Goal: Information Seeking & Learning: Get advice/opinions

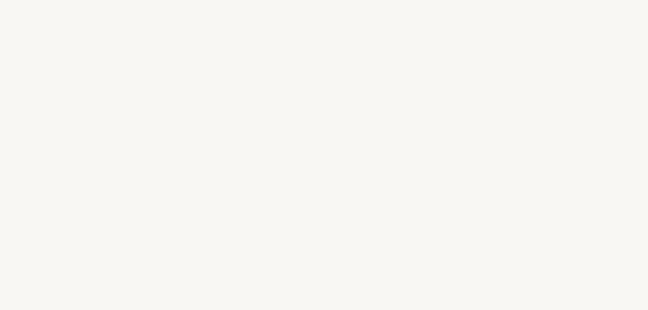
select select "IT"
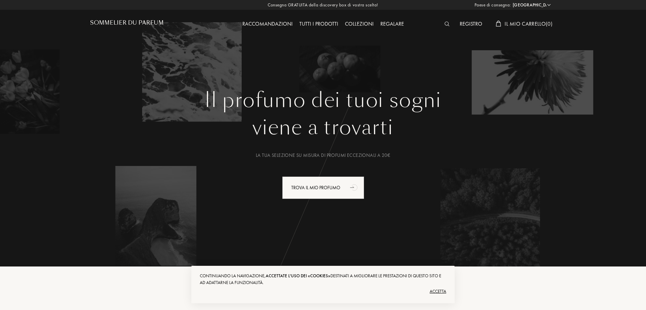
click at [437, 291] on font "Accetta" at bounding box center [437, 291] width 17 height 6
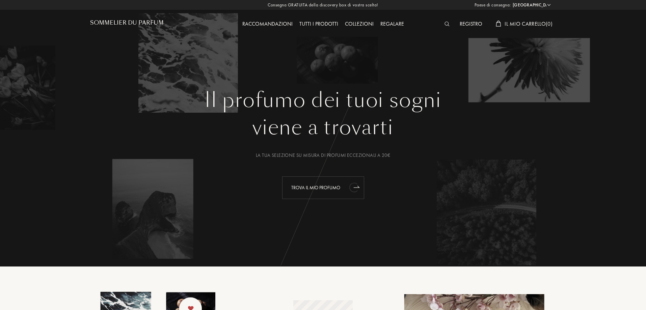
click at [334, 188] on font "Trova il mio profumo" at bounding box center [315, 188] width 49 height 6
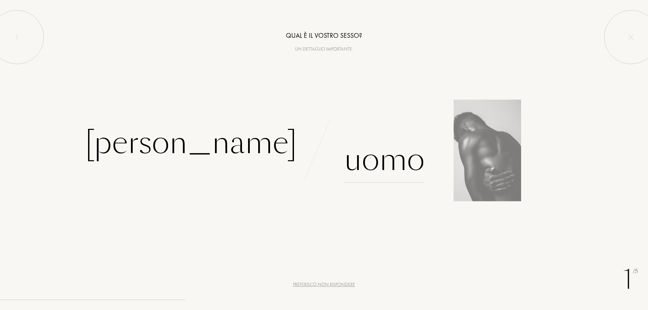
click at [398, 165] on div "Uomo" at bounding box center [384, 160] width 80 height 46
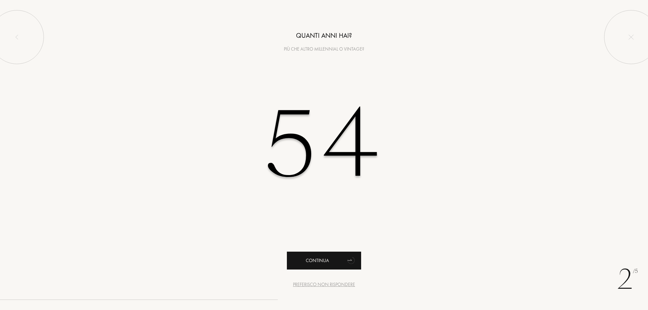
type input "54"
click at [334, 260] on div "Continua" at bounding box center [324, 261] width 74 height 18
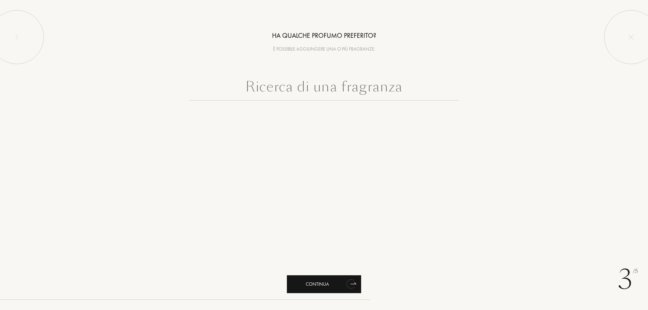
click at [329, 281] on div "Continua" at bounding box center [324, 284] width 74 height 18
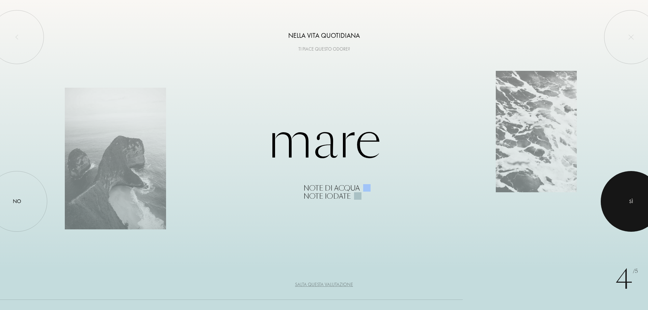
click at [627, 196] on div at bounding box center [631, 201] width 61 height 61
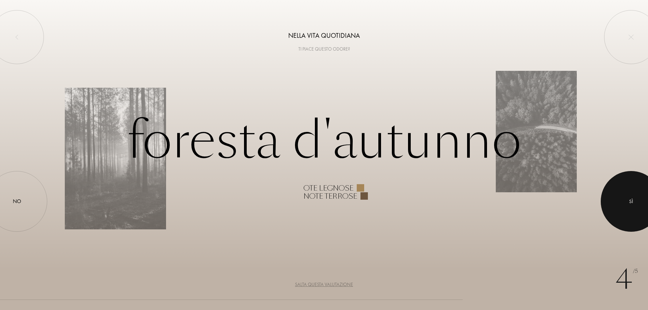
click at [632, 196] on div at bounding box center [631, 201] width 61 height 61
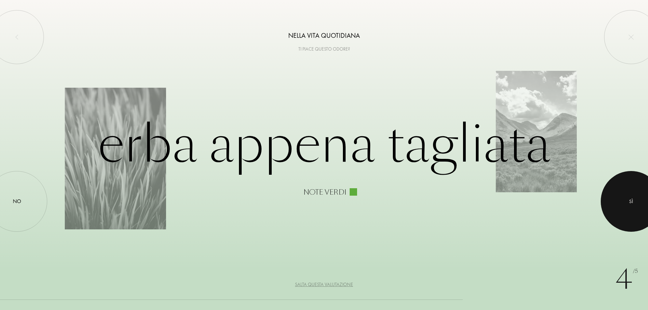
click at [626, 198] on div at bounding box center [631, 201] width 61 height 61
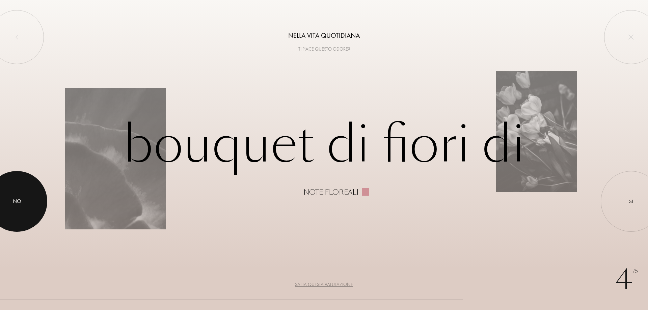
click at [19, 204] on div "No" at bounding box center [17, 201] width 8 height 8
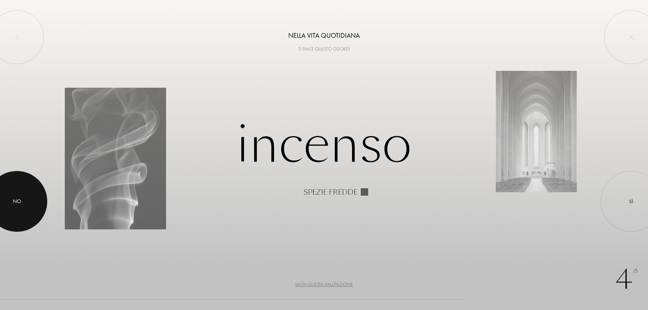
click at [15, 199] on div "No" at bounding box center [17, 201] width 8 height 8
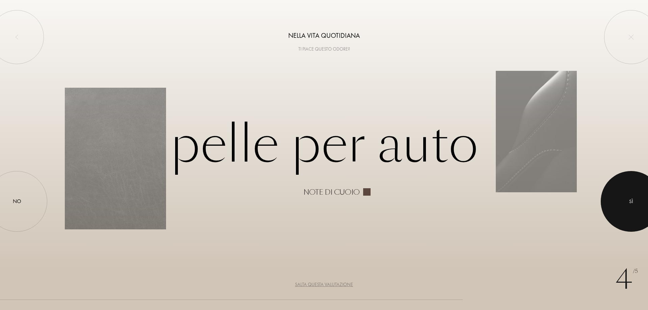
click at [624, 200] on div at bounding box center [631, 201] width 61 height 61
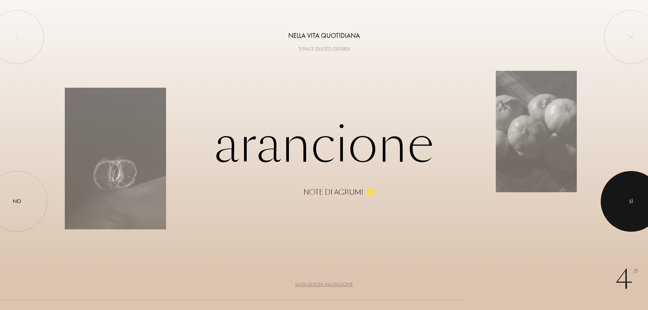
click at [629, 191] on div at bounding box center [631, 201] width 61 height 61
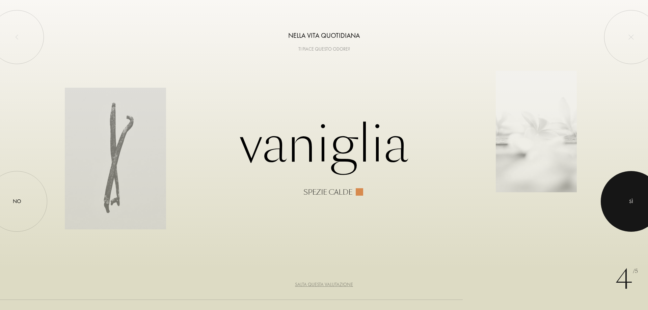
click at [628, 193] on div at bounding box center [631, 201] width 61 height 61
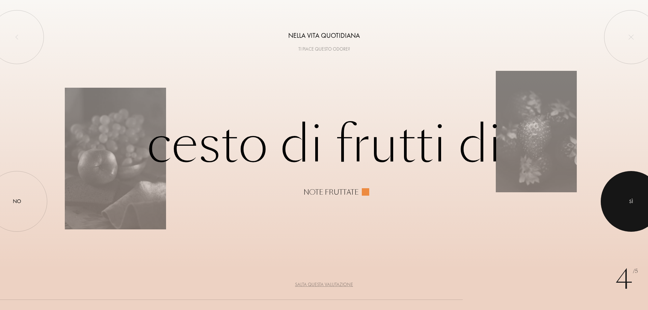
click at [628, 193] on div at bounding box center [631, 201] width 61 height 61
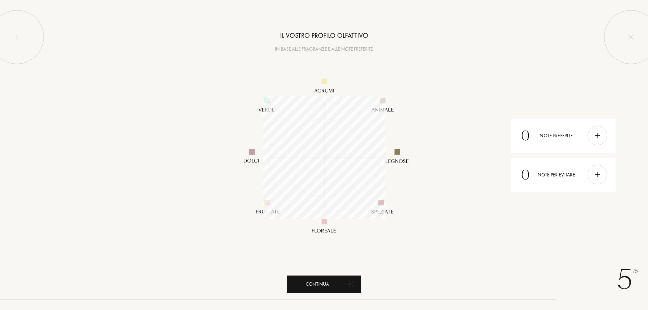
scroll to position [123, 123]
click at [337, 290] on div "Continua" at bounding box center [324, 284] width 74 height 18
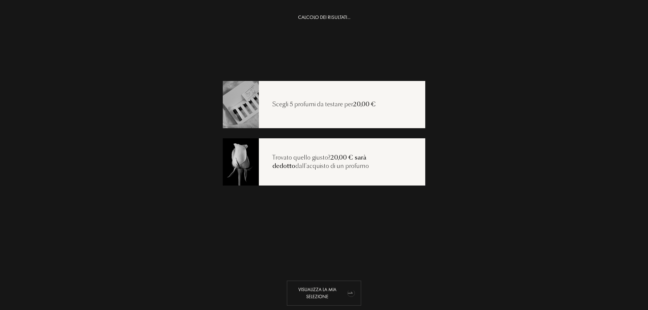
click at [348, 291] on icon "animation" at bounding box center [350, 293] width 7 height 7
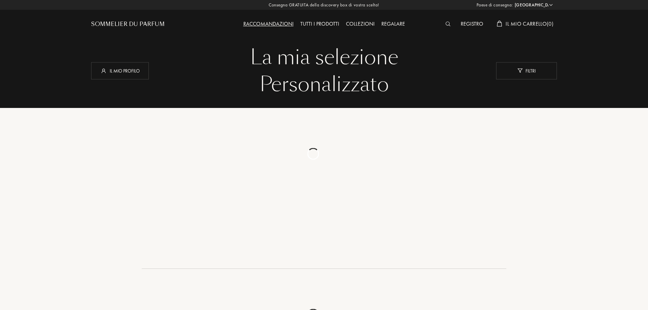
select select "IT"
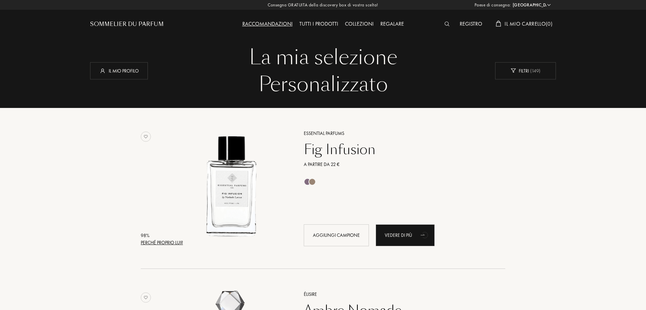
click at [172, 243] on div "Perché proprio lui?" at bounding box center [162, 242] width 42 height 7
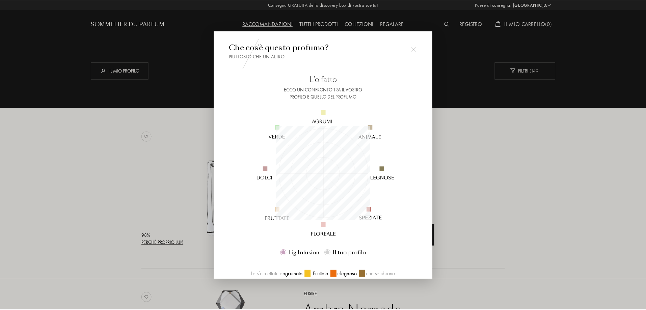
scroll to position [94, 94]
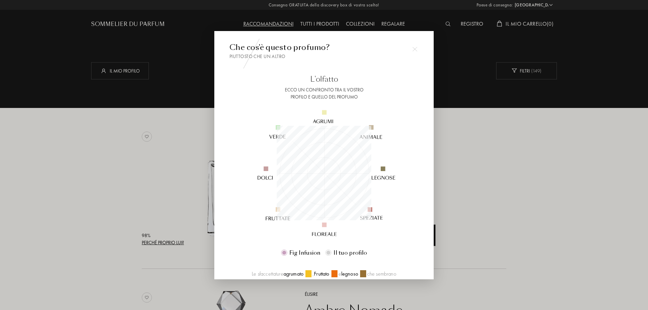
click at [415, 49] on img at bounding box center [414, 49] width 5 height 5
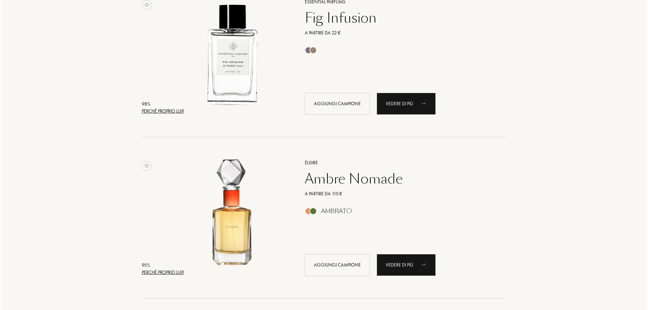
scroll to position [169, 0]
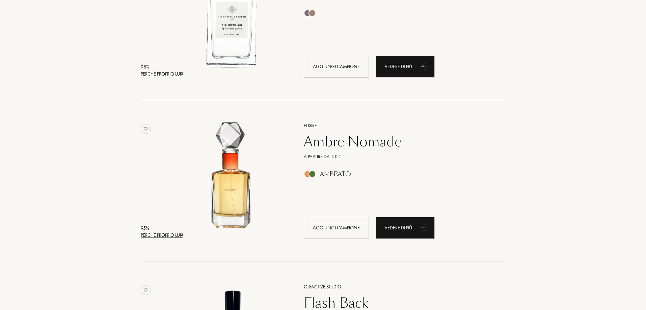
click at [164, 240] on div "95 % Perché proprio lui? Élisire Ambre Nomade A partire da 110 € Ambrato Aggiun…" at bounding box center [323, 188] width 364 height 148
click at [168, 235] on div "Perché proprio lui?" at bounding box center [162, 235] width 42 height 7
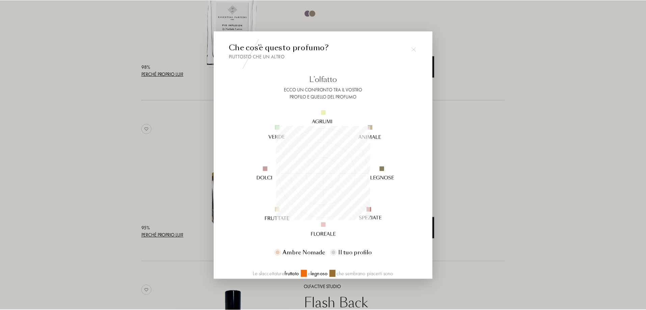
scroll to position [94, 94]
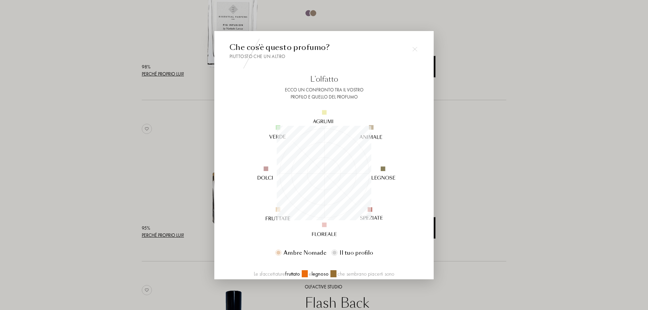
click at [411, 49] on div at bounding box center [414, 49] width 13 height 13
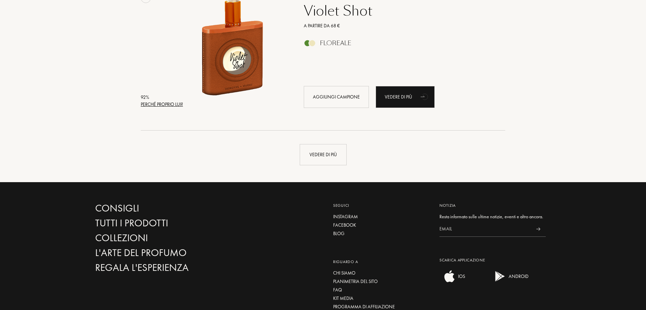
scroll to position [1668, 0]
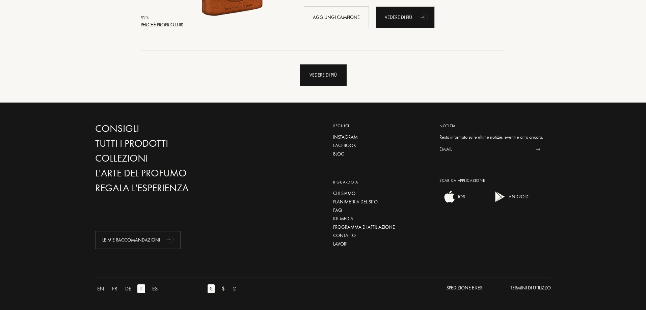
click at [317, 76] on div "Vedere di più" at bounding box center [323, 74] width 47 height 21
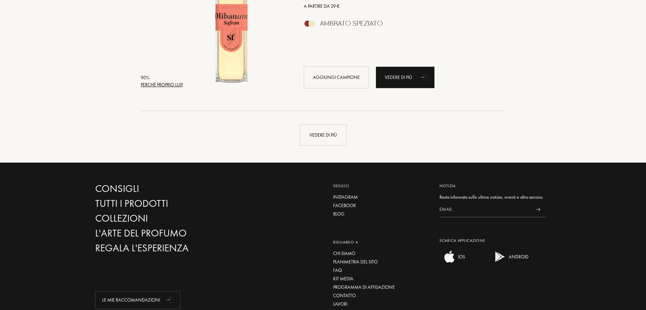
scroll to position [3279, 0]
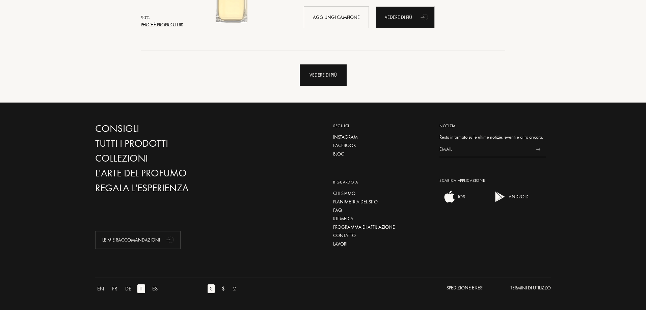
click at [328, 78] on div "Vedere di più" at bounding box center [323, 74] width 47 height 21
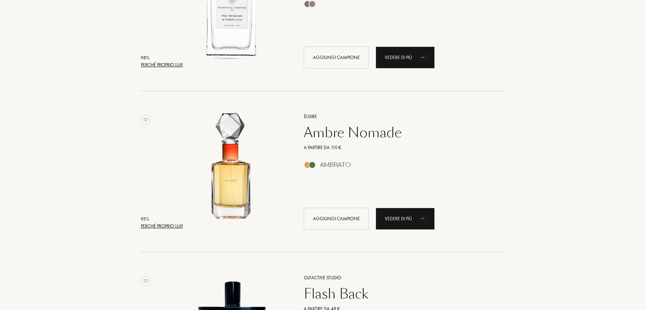
scroll to position [0, 0]
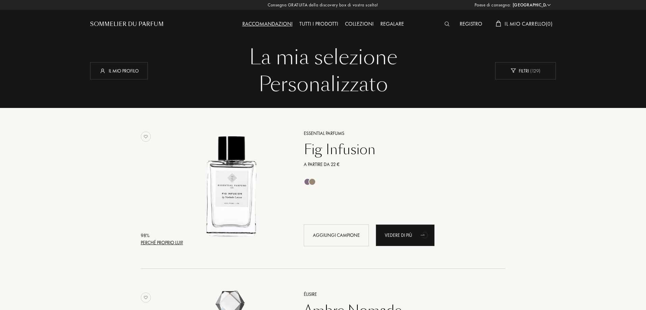
click at [323, 21] on div "Tutti i prodotti" at bounding box center [319, 24] width 46 height 9
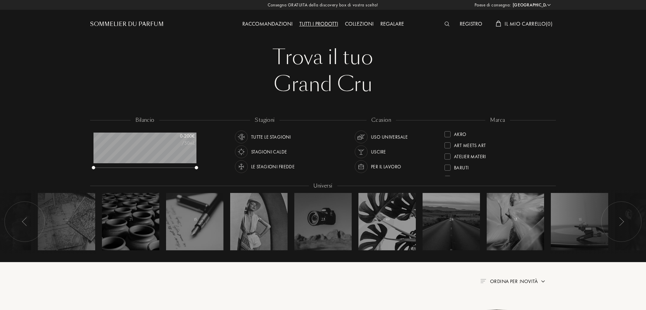
select select "IT"
drag, startPoint x: 549, startPoint y: 142, endPoint x: 547, endPoint y: 137, distance: 5.9
click at [547, 137] on div "Akro Art Meets Art Atelier Materi Baruti Binet-Papillon Bontemps Cépages Parfum…" at bounding box center [497, 153] width 106 height 48
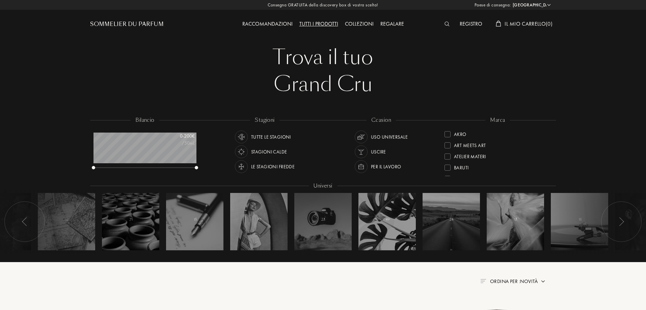
click at [524, 279] on span "Ordina per : Novità" at bounding box center [514, 281] width 48 height 7
